Goal: Book appointment/travel/reservation

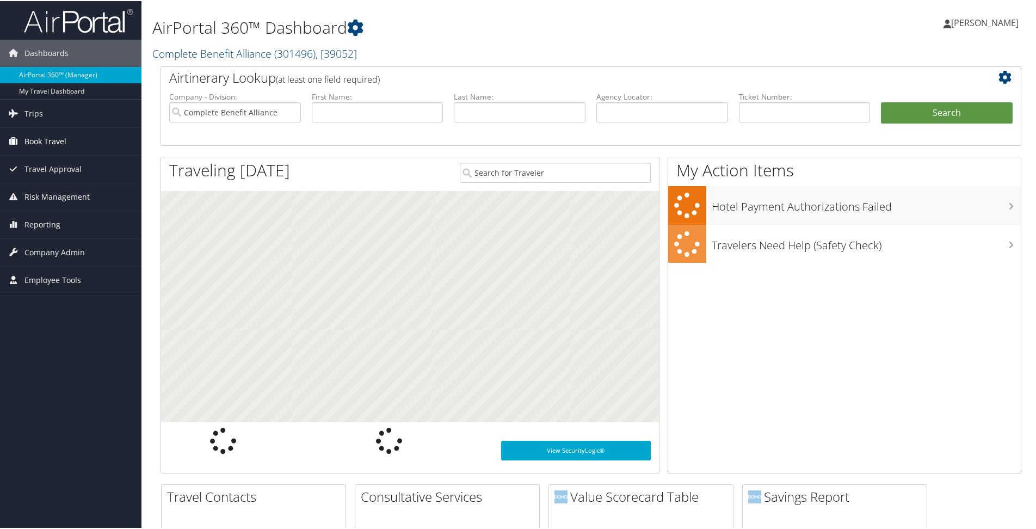
click at [60, 133] on span "Book Travel" at bounding box center [45, 140] width 42 height 27
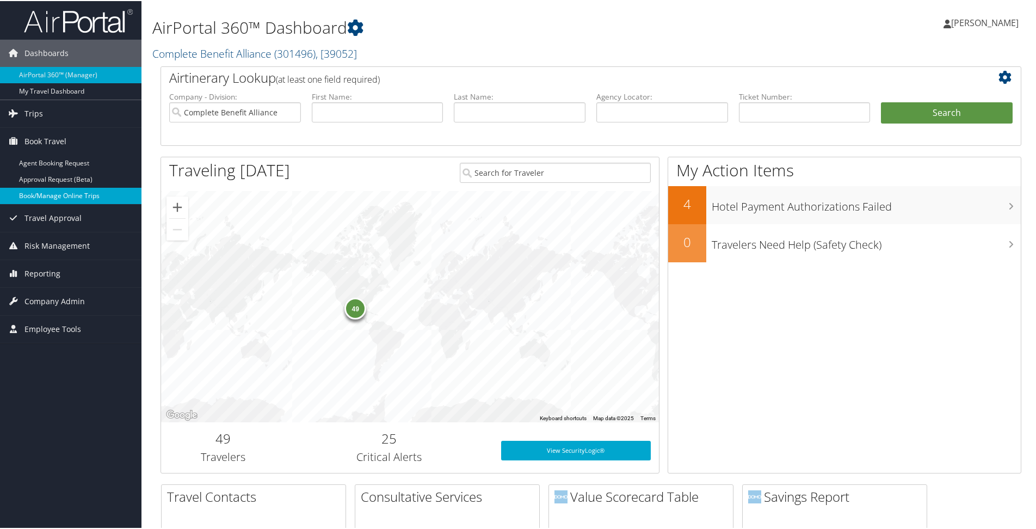
click at [60, 194] on link "Book/Manage Online Trips" at bounding box center [70, 195] width 141 height 16
click at [79, 194] on link "Book/Manage Online Trips" at bounding box center [70, 195] width 141 height 16
